Goal: Information Seeking & Learning: Find specific fact

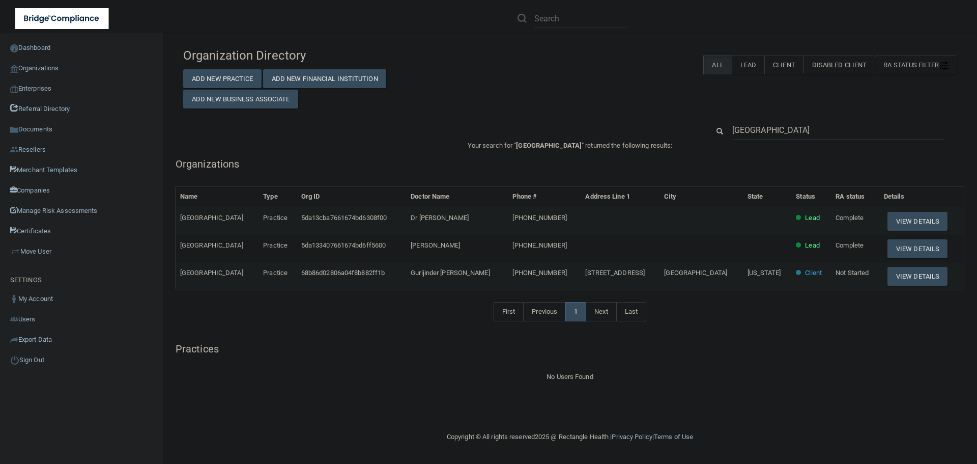
click at [743, 130] on input "[GEOGRAPHIC_DATA]" at bounding box center [838, 130] width 212 height 19
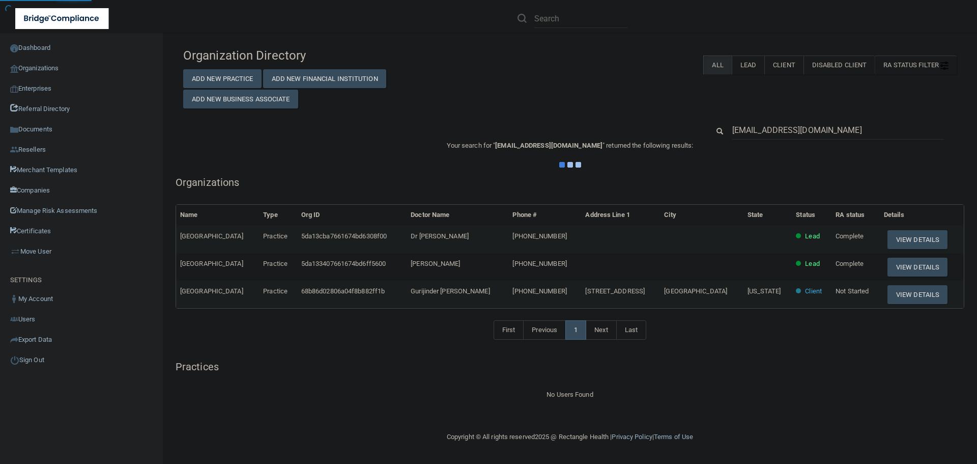
type input "[EMAIL_ADDRESS][DOMAIN_NAME]"
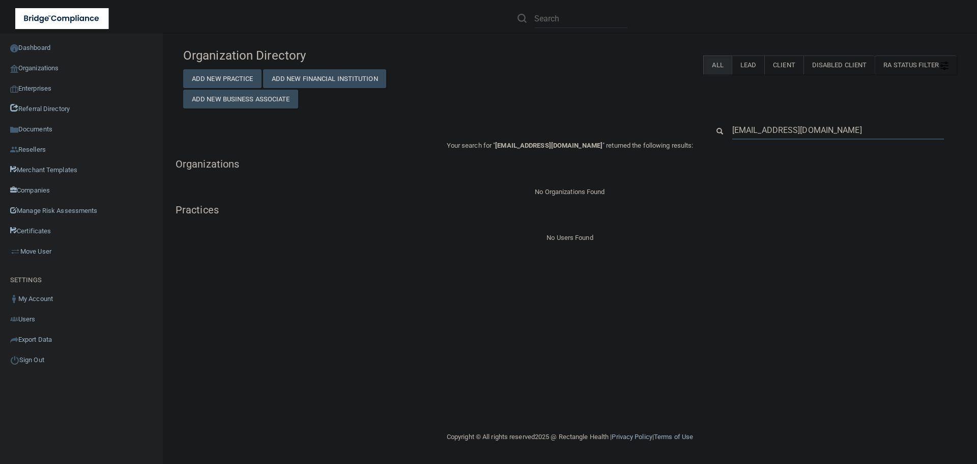
click at [775, 137] on input "[EMAIL_ADDRESS][DOMAIN_NAME]" at bounding box center [838, 130] width 212 height 19
paste input "sasha@peoplepc"
type input "[EMAIL_ADDRESS][DOMAIN_NAME]"
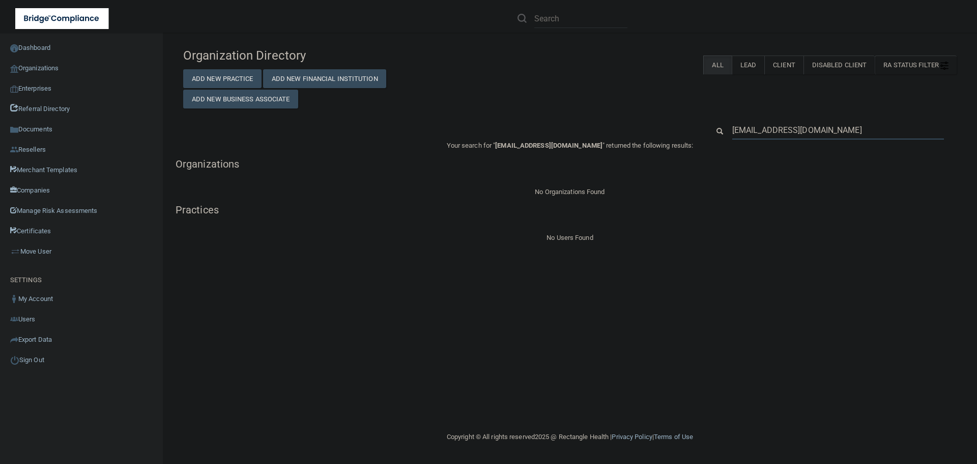
click at [779, 122] on input "[EMAIL_ADDRESS][DOMAIN_NAME]" at bounding box center [838, 130] width 212 height 19
paste input "[EMAIL_ADDRESS]"
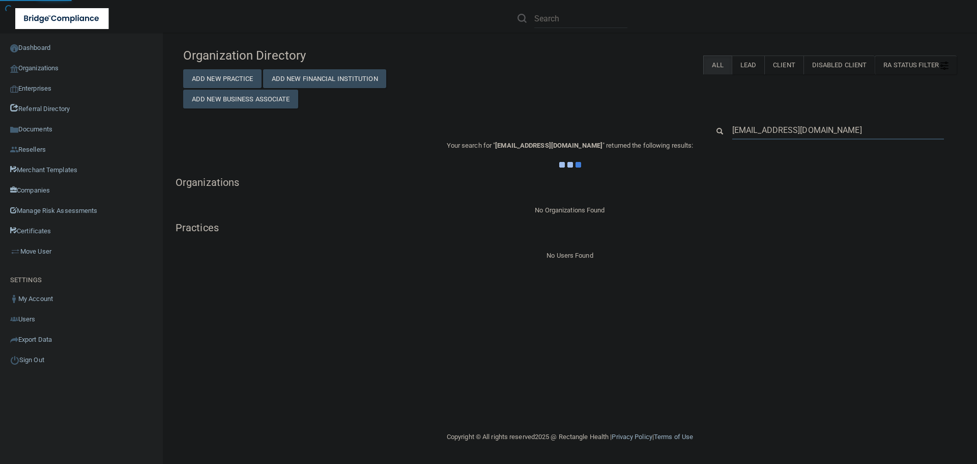
type input "[EMAIL_ADDRESS][DOMAIN_NAME]"
click at [784, 190] on div "Your search for " [EMAIL_ADDRESS][DOMAIN_NAME] " returned the following results…" at bounding box center [570, 200] width 789 height 122
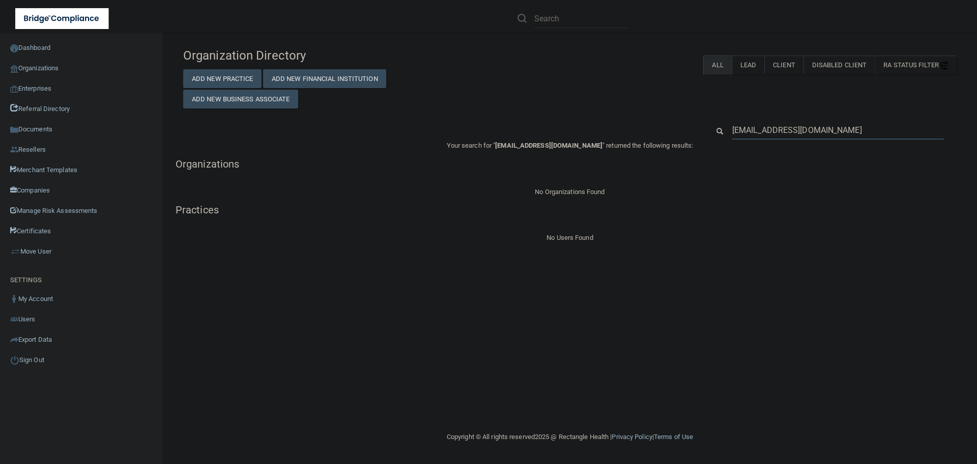
drag, startPoint x: 764, startPoint y: 131, endPoint x: 697, endPoint y: 131, distance: 66.7
click at [697, 131] on div "[EMAIL_ADDRESS][DOMAIN_NAME]" at bounding box center [570, 130] width 789 height 19
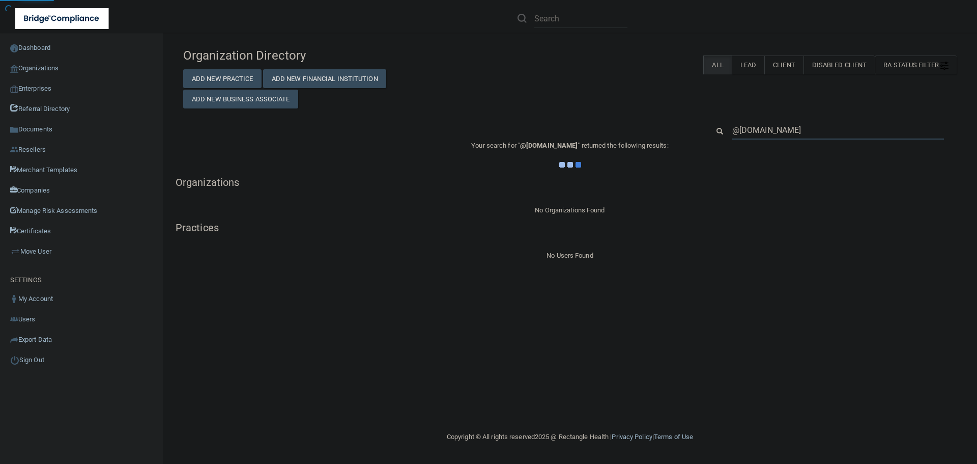
type input "@[DOMAIN_NAME]"
click at [721, 187] on h5 "Organizations" at bounding box center [570, 182] width 789 height 11
